Goal: Check status: Check status

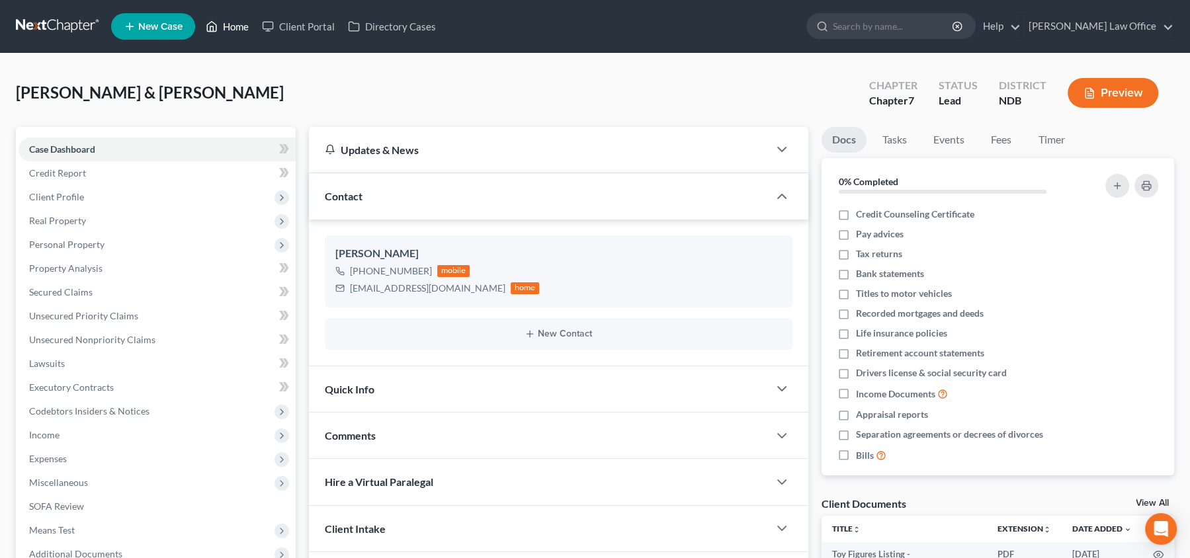
click at [236, 24] on link "Home" at bounding box center [227, 27] width 56 height 24
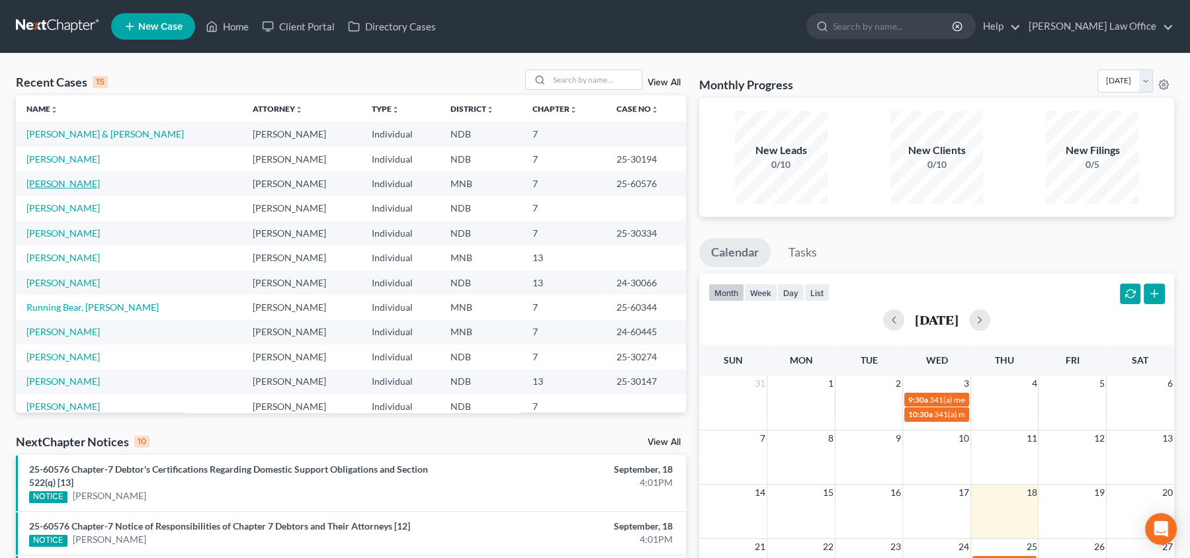
click at [97, 181] on link "Rodriguez, Evangelina" at bounding box center [62, 183] width 73 height 11
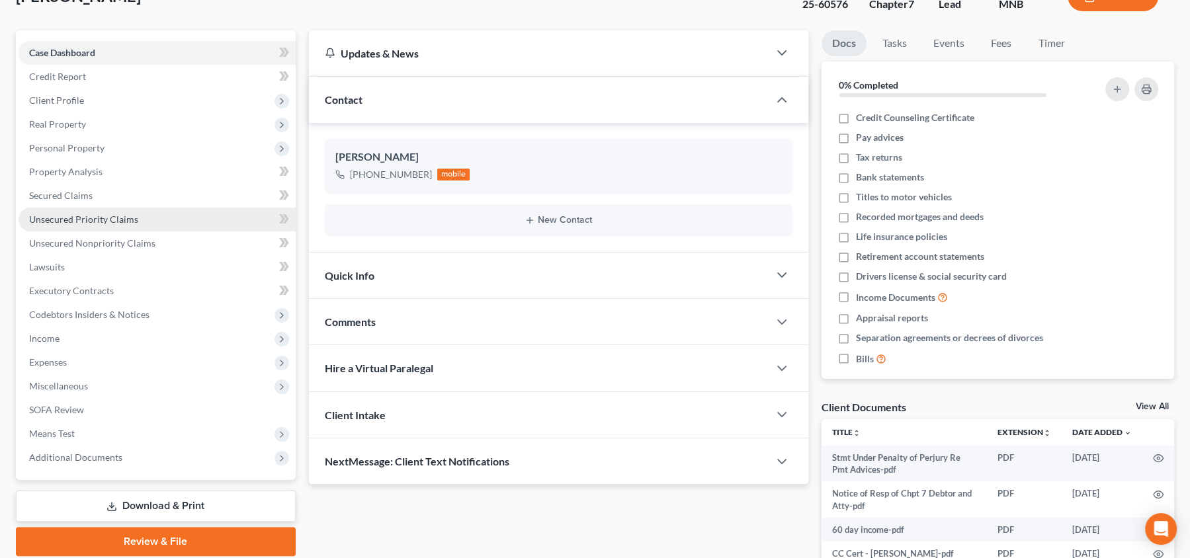
scroll to position [103, 0]
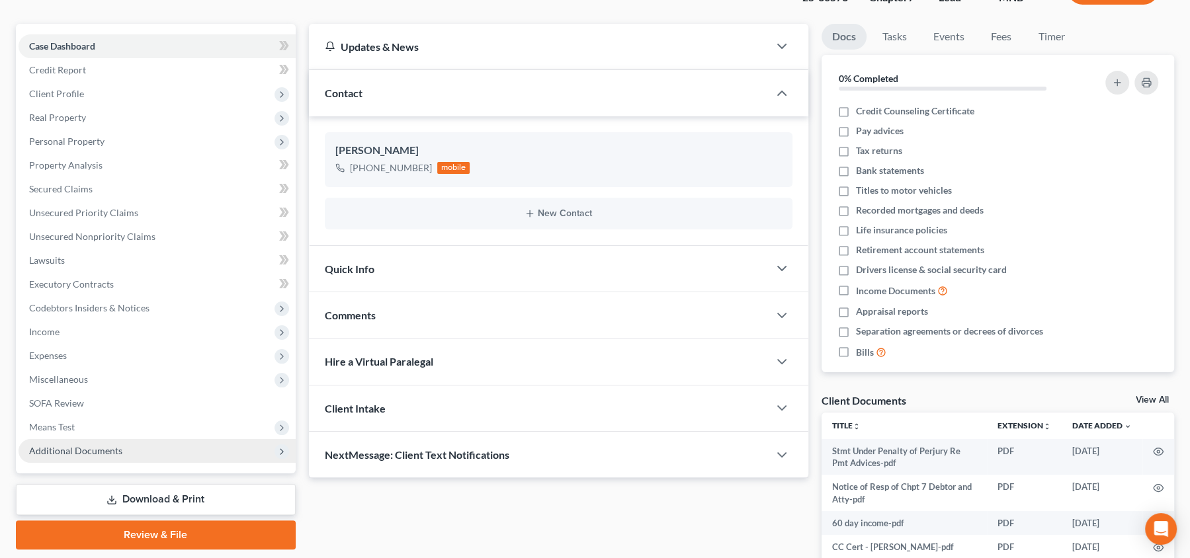
click at [111, 451] on span "Additional Documents" at bounding box center [75, 450] width 93 height 11
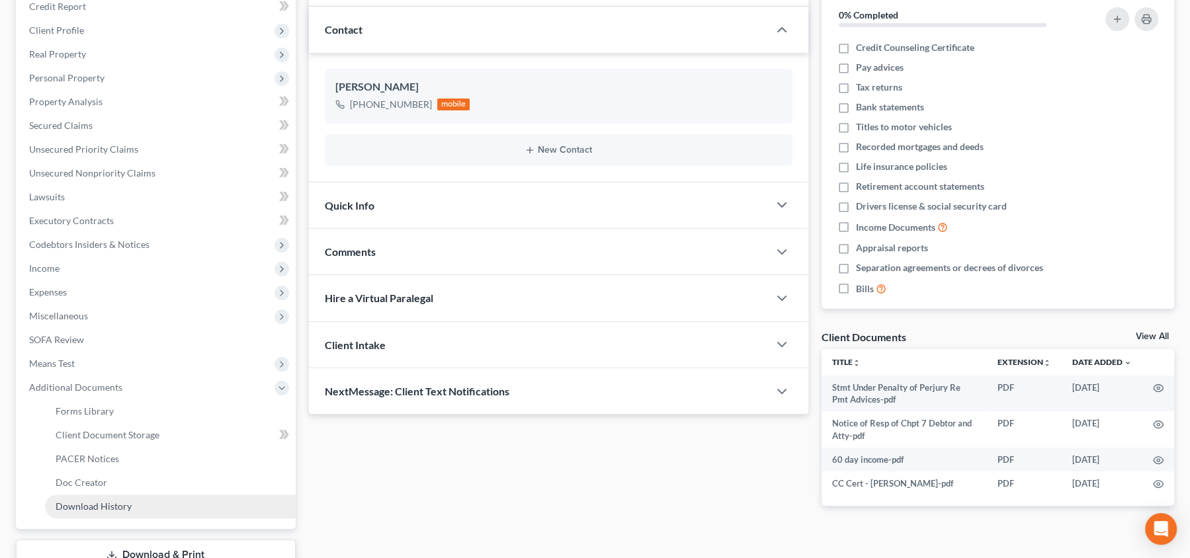
scroll to position [165, 0]
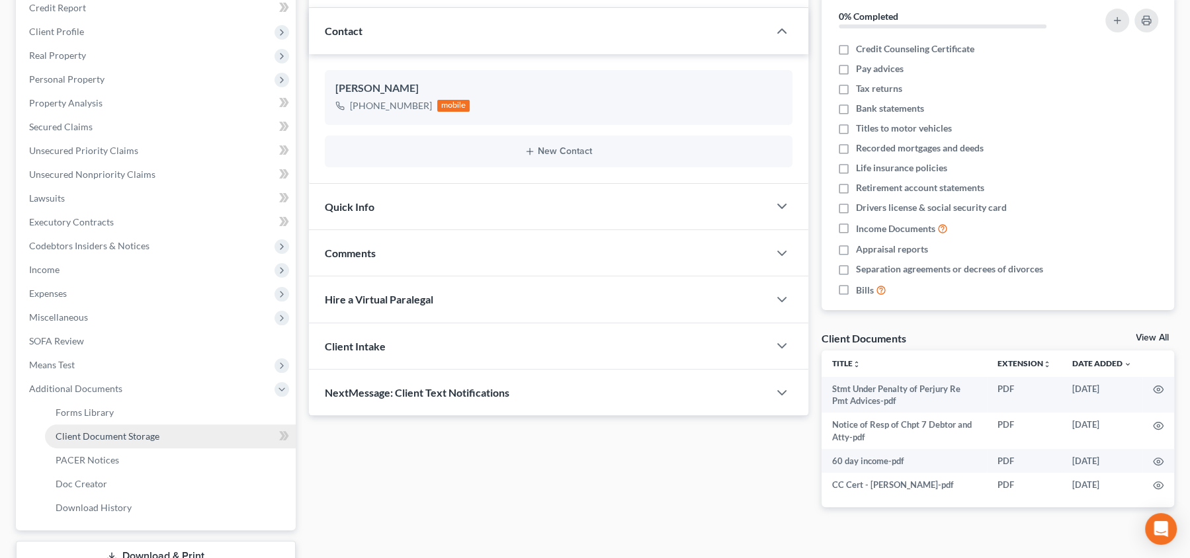
click at [130, 433] on span "Client Document Storage" at bounding box center [108, 436] width 104 height 11
select select "1"
select select "4"
select select "6"
select select "7"
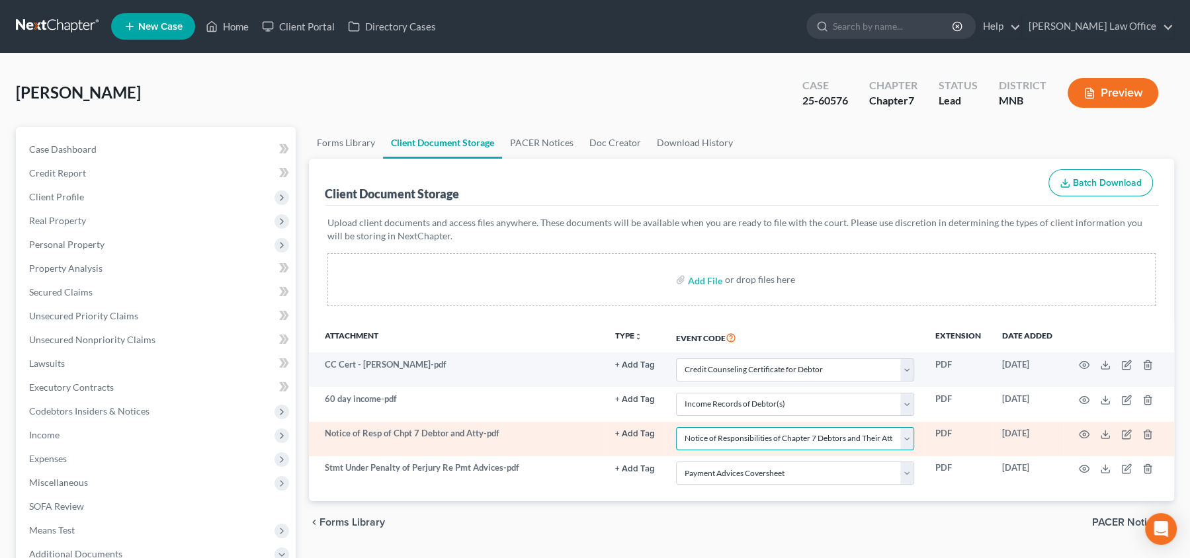
click at [758, 433] on select "Select Event Chapter 13 Plan Credit Counseling Certificate for Debtor Credit Co…" at bounding box center [795, 438] width 238 height 23
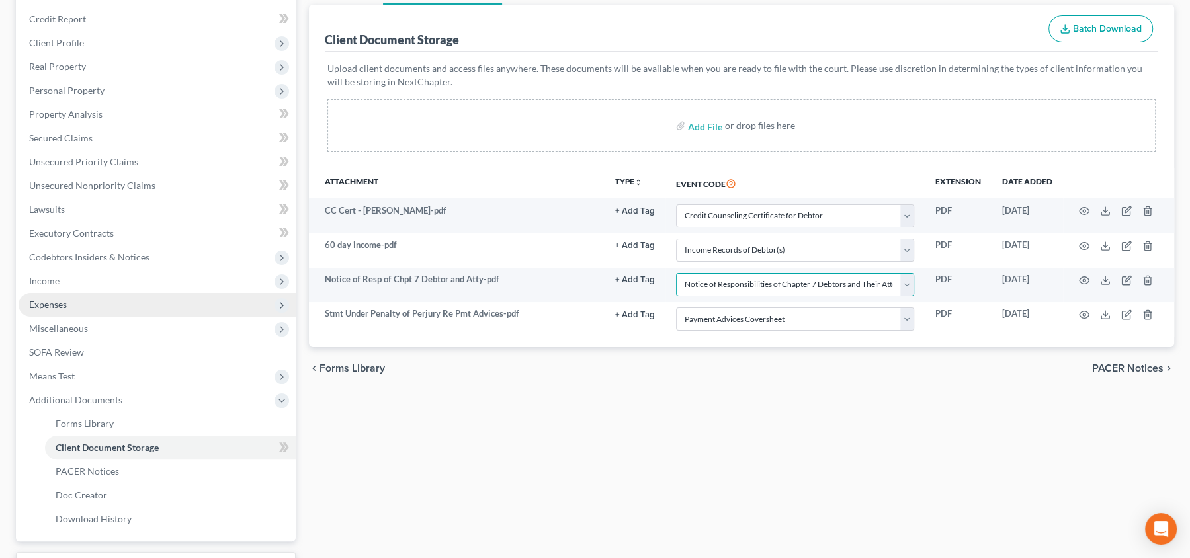
scroll to position [262, 0]
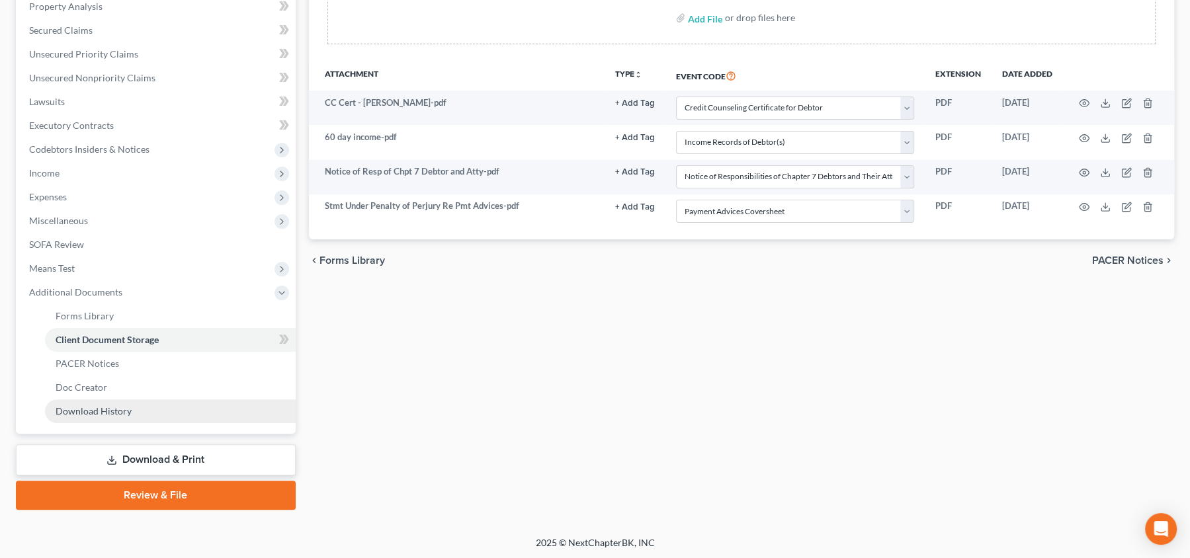
click at [119, 406] on span "Download History" at bounding box center [94, 411] width 76 height 11
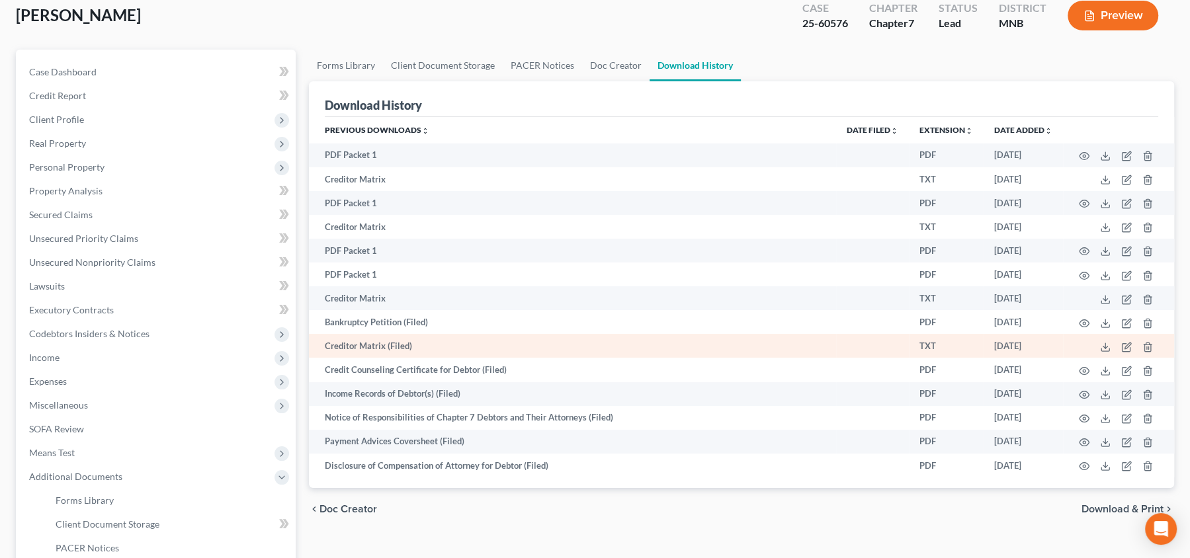
scroll to position [79, 0]
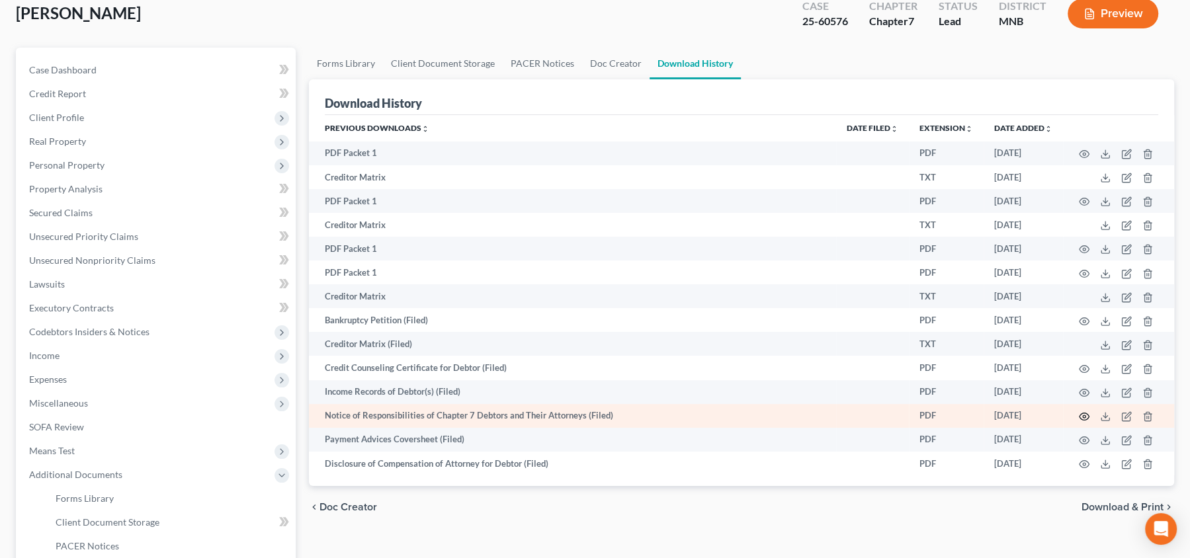
click at [1080, 417] on icon "button" at bounding box center [1084, 417] width 11 height 11
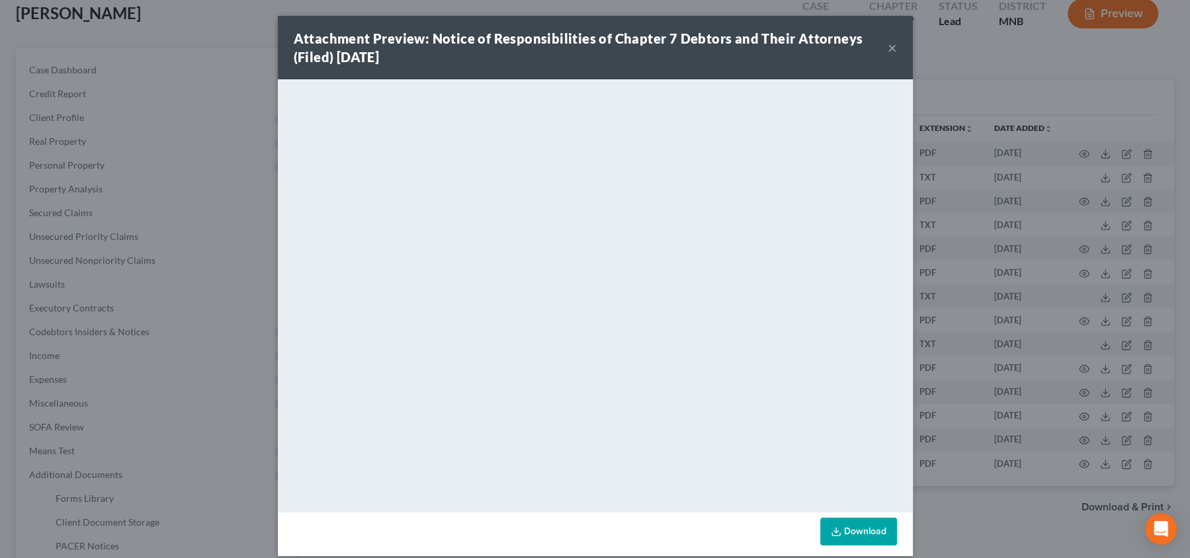
click at [888, 55] on button "×" at bounding box center [892, 48] width 9 height 16
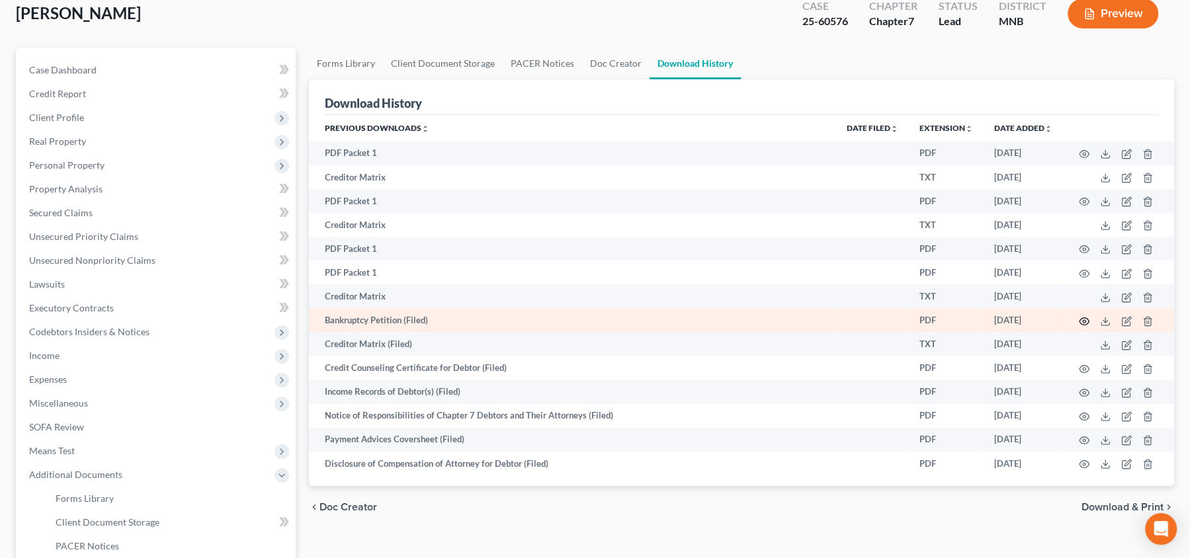
click at [1084, 322] on circle "button" at bounding box center [1084, 321] width 3 height 3
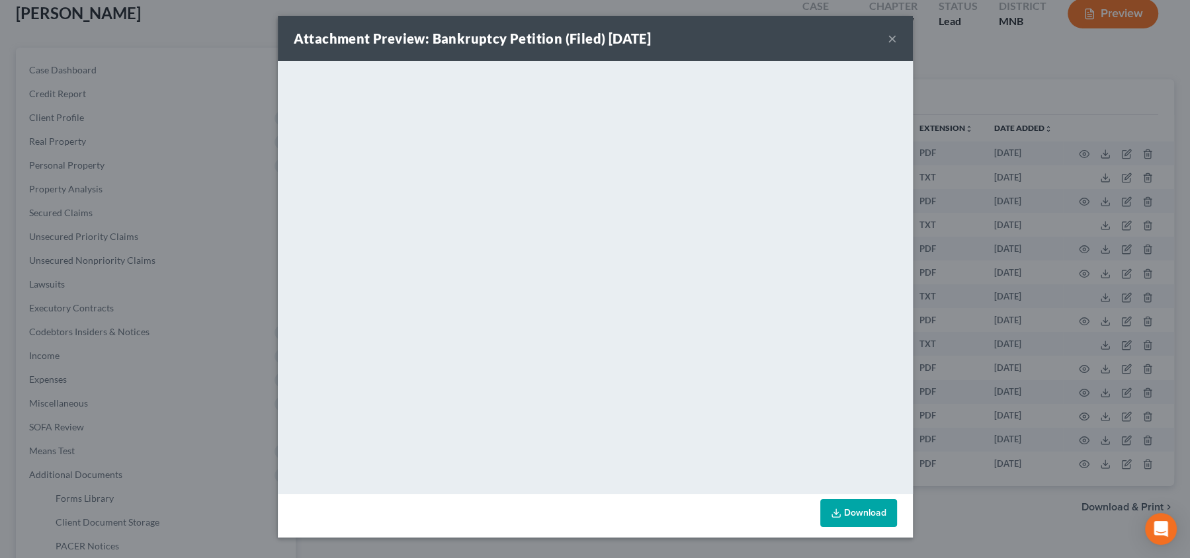
click at [888, 43] on button "×" at bounding box center [892, 38] width 9 height 16
